Goal: Task Accomplishment & Management: Use online tool/utility

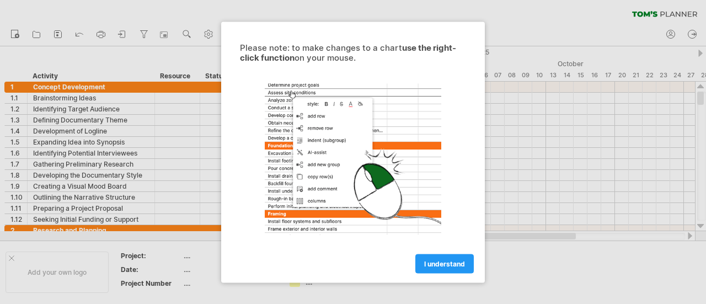
click at [535, 106] on div at bounding box center [353, 152] width 706 height 304
click at [443, 259] on span "I understand" at bounding box center [444, 263] width 41 height 8
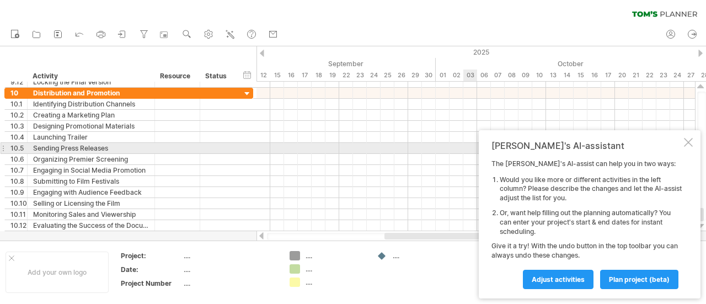
click at [685, 144] on div at bounding box center [688, 142] width 9 height 9
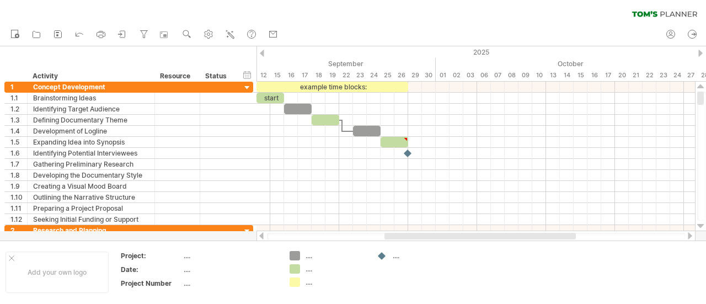
drag, startPoint x: 702, startPoint y: 214, endPoint x: 705, endPoint y: 80, distance: 134.6
click at [705, 80] on div "Trying to reach [DOMAIN_NAME] Connected again... 0% clear filter new 1" at bounding box center [353, 152] width 706 height 304
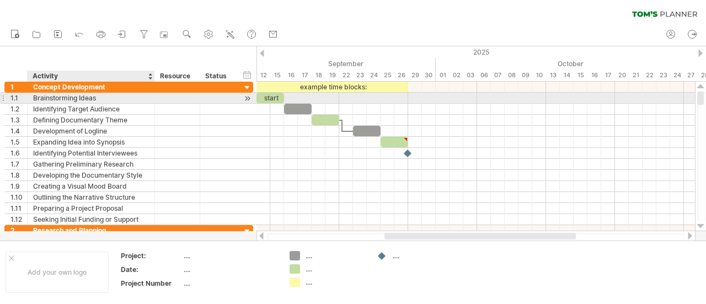
click at [82, 96] on div "Brainstorming Ideas" at bounding box center [91, 98] width 116 height 10
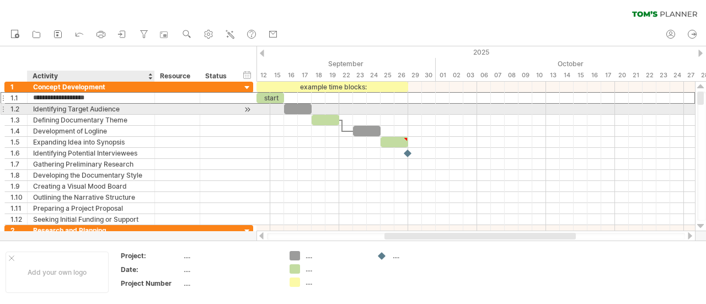
click at [95, 108] on div "Identifying Target Audience" at bounding box center [91, 109] width 116 height 10
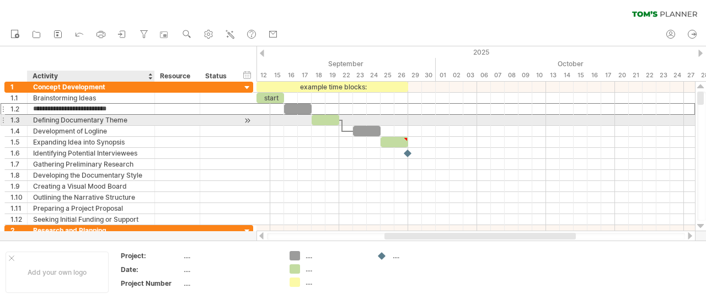
click at [100, 120] on div "Defining Documentary Theme" at bounding box center [91, 120] width 116 height 10
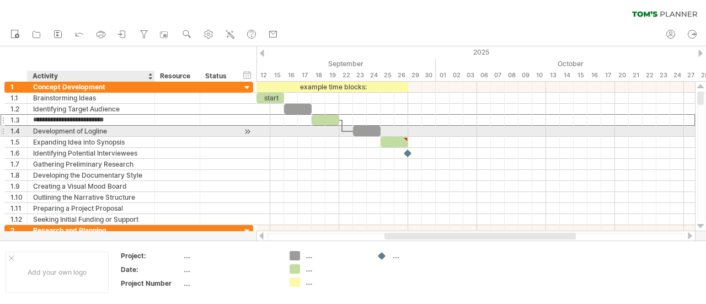
click at [111, 130] on div "Development of Logline" at bounding box center [91, 131] width 116 height 10
click at [126, 137] on div "Expanding Idea into Synopsis" at bounding box center [91, 142] width 116 height 10
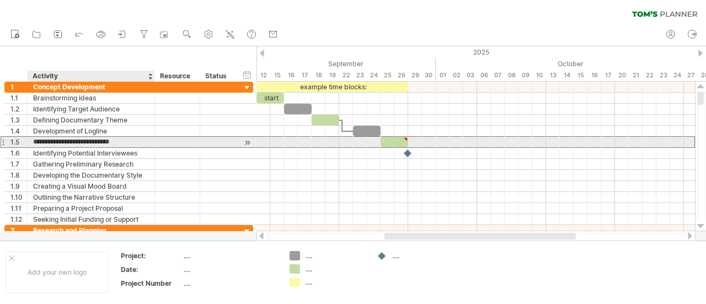
click at [129, 140] on input "**********" at bounding box center [91, 142] width 116 height 10
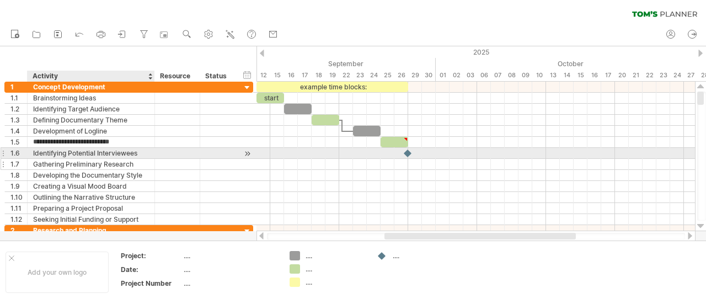
drag, startPoint x: 133, startPoint y: 152, endPoint x: 138, endPoint y: 158, distance: 8.3
click at [133, 152] on div "Identifying Potential Interviewees" at bounding box center [91, 153] width 116 height 10
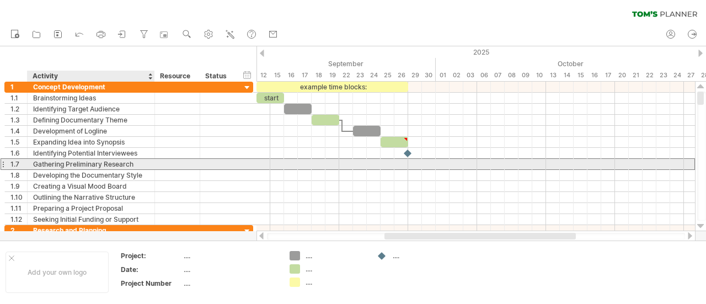
click at [139, 160] on div "Gathering Preliminary Research" at bounding box center [91, 164] width 116 height 10
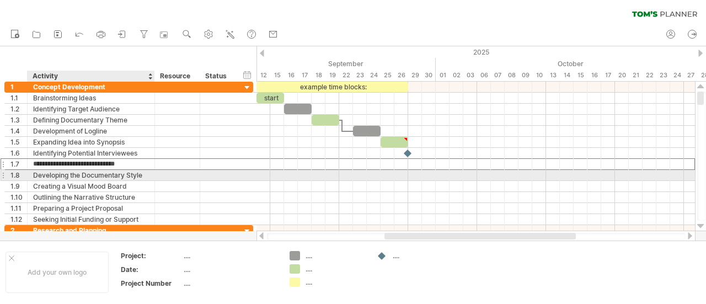
click at [139, 173] on div "Developing the Documentary Style" at bounding box center [91, 175] width 116 height 10
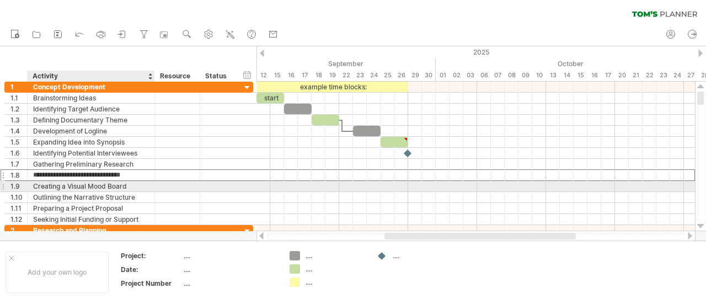
click at [139, 185] on div "Creating a Visual Mood Board" at bounding box center [91, 186] width 116 height 10
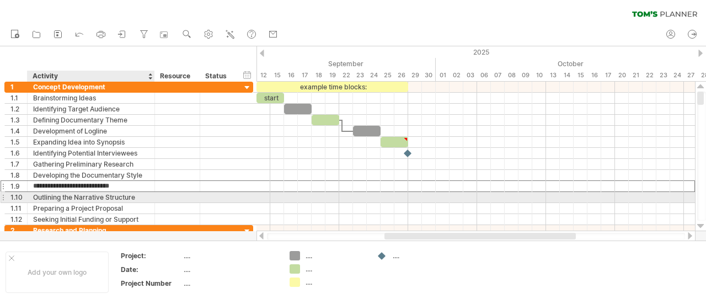
click at [133, 193] on div "Outlining the Narrative Structure" at bounding box center [91, 197] width 116 height 10
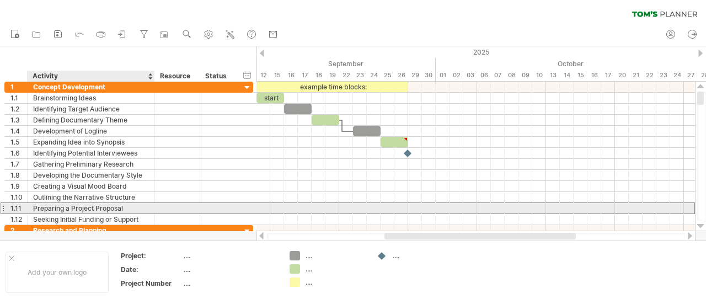
click at [137, 207] on div "Preparing a Project Proposal" at bounding box center [91, 208] width 116 height 10
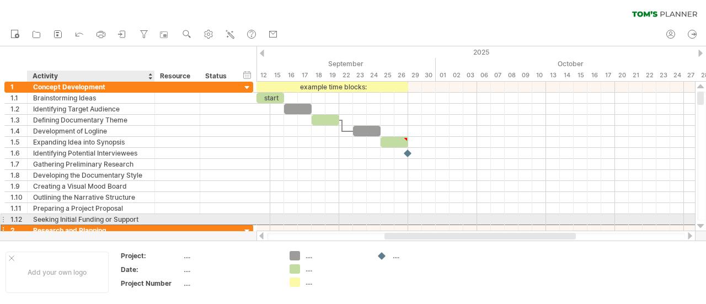
click at [132, 225] on div "Research and Planning" at bounding box center [91, 230] width 116 height 10
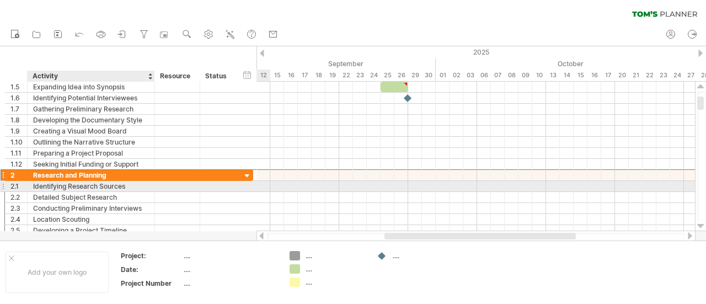
click at [131, 183] on div "Identifying Research Sources" at bounding box center [91, 186] width 116 height 10
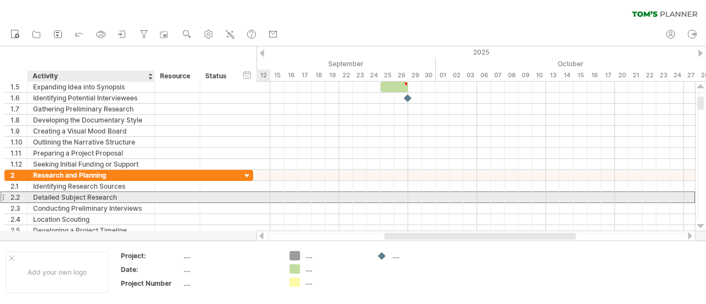
click at [130, 195] on div "Detailed Subject Research" at bounding box center [91, 197] width 116 height 10
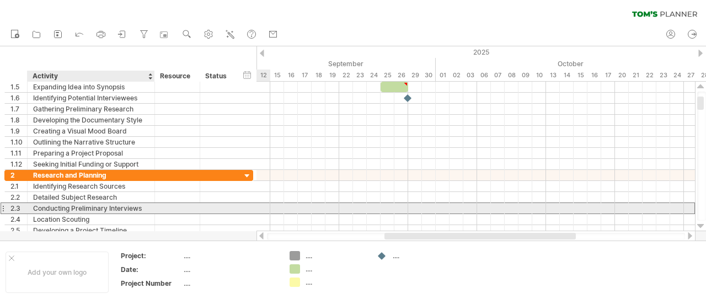
click at [137, 208] on div "Conducting Preliminary Interviews" at bounding box center [91, 208] width 116 height 10
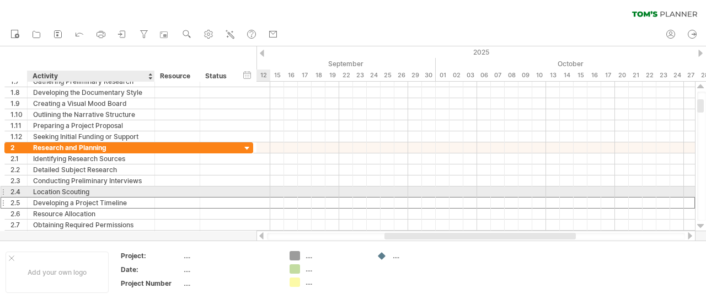
click at [132, 197] on div "Developing a Project Timeline" at bounding box center [91, 202] width 116 height 10
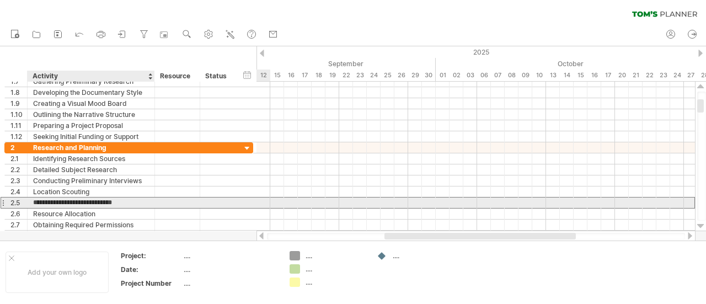
click at [132, 199] on input "**********" at bounding box center [91, 202] width 116 height 10
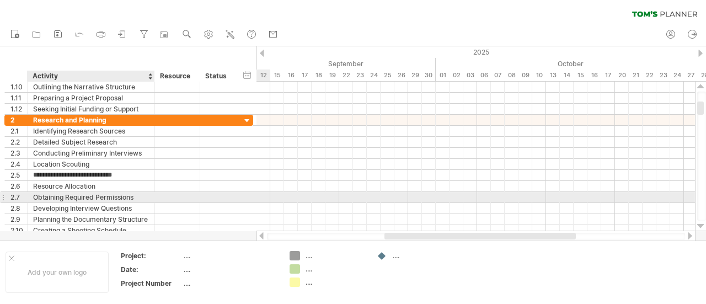
click at [132, 195] on div "Obtaining Required Permissions" at bounding box center [91, 197] width 116 height 10
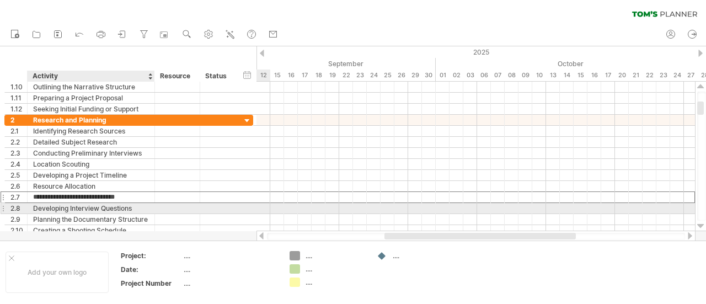
click at [130, 206] on div "Developing Interview Questions" at bounding box center [91, 208] width 116 height 10
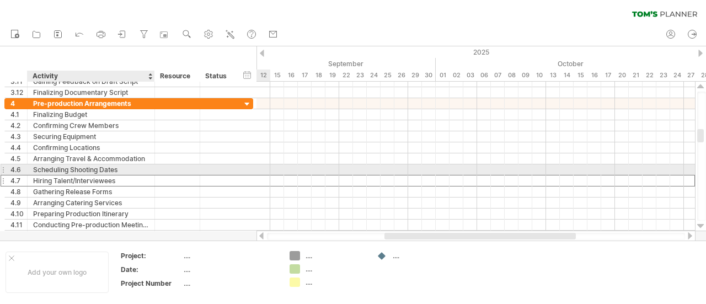
click at [124, 175] on div "Hiring Talent/Interviewees" at bounding box center [91, 180] width 116 height 10
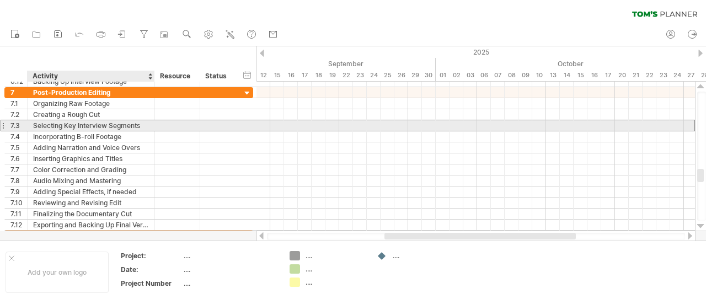
click at [105, 126] on div "Selecting Key Interview Segments" at bounding box center [91, 125] width 116 height 10
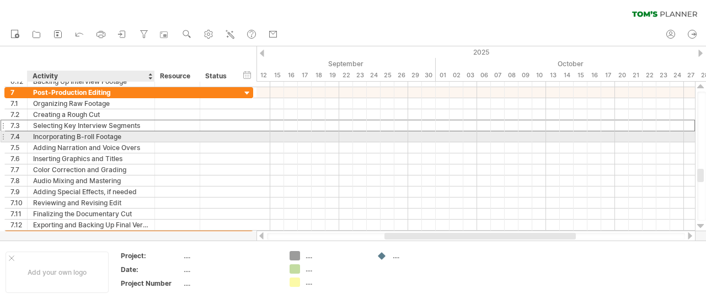
click at [130, 132] on div "Incorporating B-roll Footage" at bounding box center [91, 136] width 116 height 10
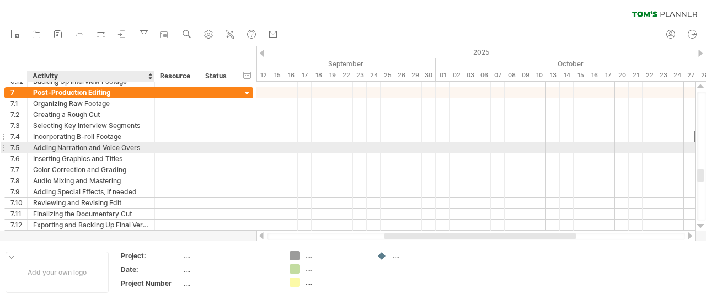
click at [109, 147] on div "Adding Narration and Voice Overs" at bounding box center [91, 147] width 116 height 10
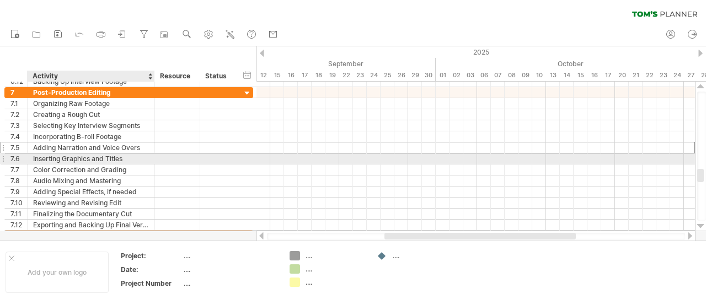
click at [107, 158] on div "Inserting Graphics and Titles" at bounding box center [91, 158] width 116 height 10
